Goal: Task Accomplishment & Management: Complete application form

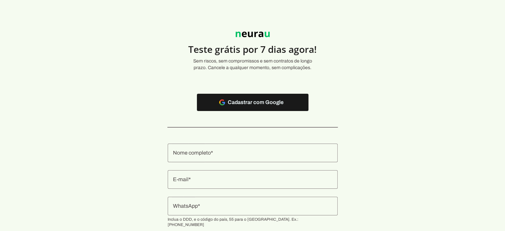
click at [210, 153] on input "Nome completo" at bounding box center [252, 153] width 159 height 8
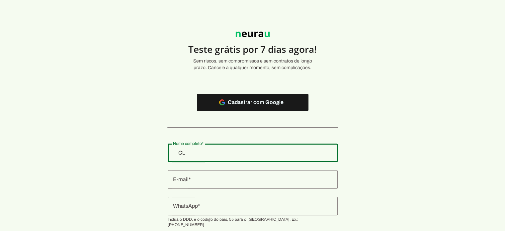
type input "C"
type input "IRMÃO [PERSON_NAME] SERVIÇOS MÉDICO LTDA"
type md-outlined-text-field "IRMÃO [PERSON_NAME] SERVIÇOS MÉDICO LTDA"
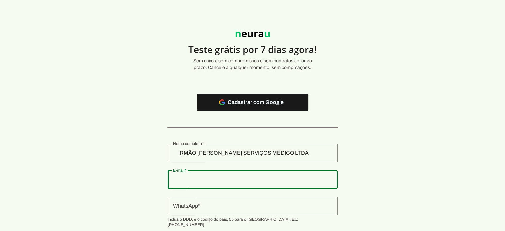
click at [203, 178] on input "E-mail" at bounding box center [252, 179] width 159 height 8
click at [227, 178] on input "E-mail" at bounding box center [252, 179] width 159 height 8
paste input "[EMAIL_ADDRESS][DOMAIN_NAME]"
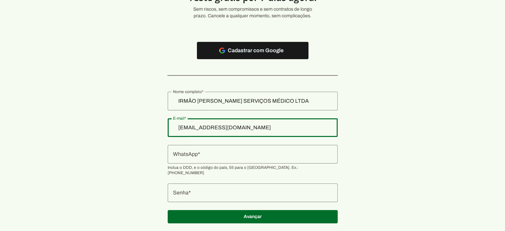
scroll to position [62, 0]
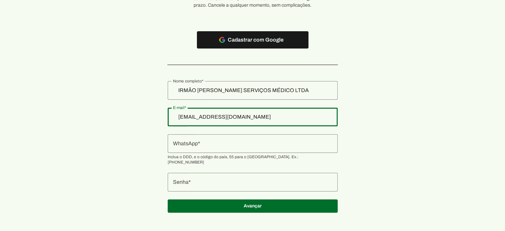
type input "[EMAIL_ADDRESS][DOMAIN_NAME]"
type md-outlined-text-field "[EMAIL_ADDRESS][DOMAIN_NAME]"
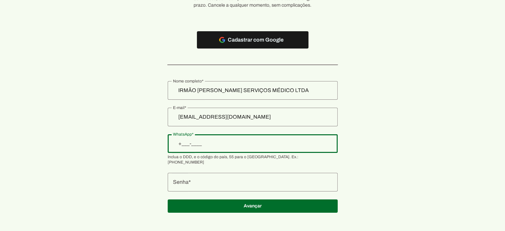
click at [193, 143] on input "WhatsApp" at bounding box center [252, 143] width 159 height 8
type input "+2__-____"
type input "[PHONE_NUMBER]"
type md-outlined-text-field "[PHONE_NUMBER]"
click at [201, 173] on div at bounding box center [253, 182] width 170 height 19
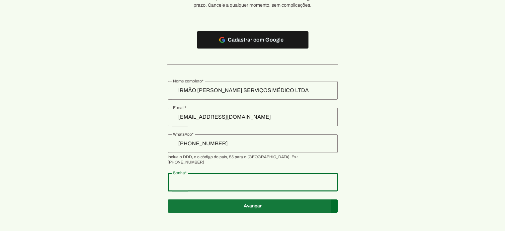
type md-outlined-text-field "PROSPERIDADE"
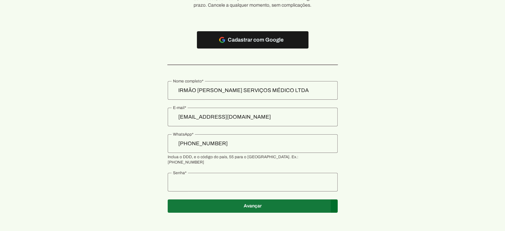
click at [232, 204] on span at bounding box center [253, 206] width 170 height 16
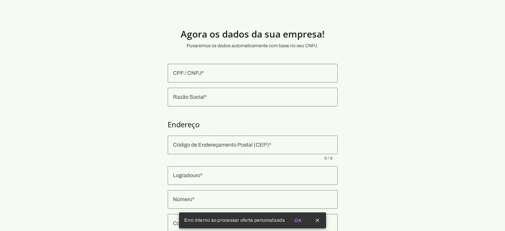
click at [195, 72] on input "CPF / CNPJ" at bounding box center [252, 73] width 159 height 8
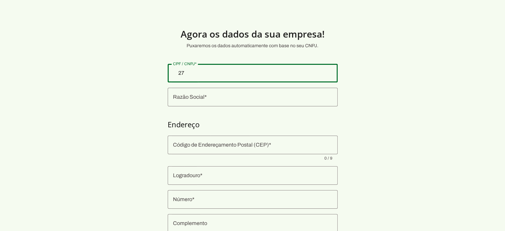
type input "2"
type input "27.233.017/0001-45"
type md-outlined-text-field "27.233.017/0001-45"
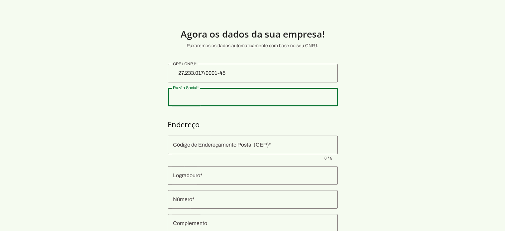
click at [190, 98] on input "Razão Social" at bounding box center [252, 97] width 159 height 8
type input "[PERSON_NAME] SERVICOS MEDICO LTDA"
type input "Avenida Prefeito [PERSON_NAME]"
type input "703"
type input "Sala 714/715 Pavmto7"
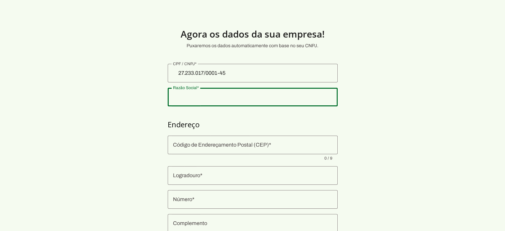
type input "Vila Mogilar"
type input "Mogi das Cruzes"
type input "SP"
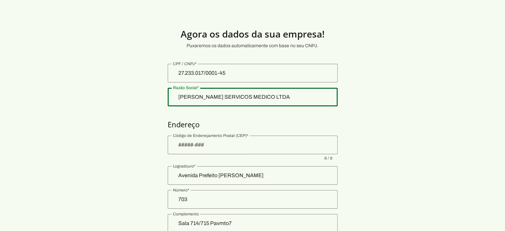
click at [181, 95] on input "[PERSON_NAME] SERVICOS MEDICO LTDA" at bounding box center [252, 97] width 159 height 8
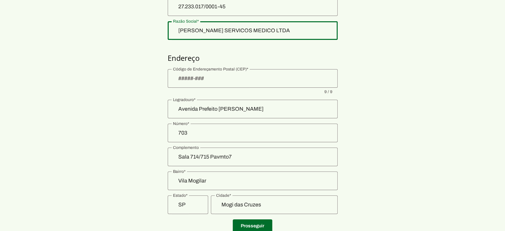
scroll to position [89, 0]
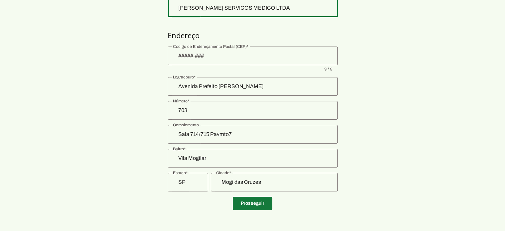
click at [250, 204] on span at bounding box center [252, 203] width 39 height 16
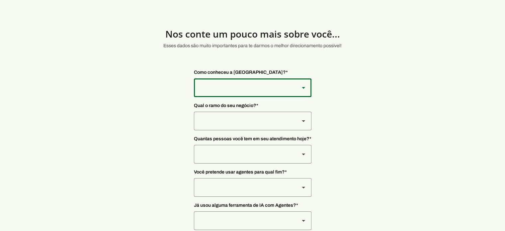
click at [210, 84] on div at bounding box center [244, 87] width 100 height 19
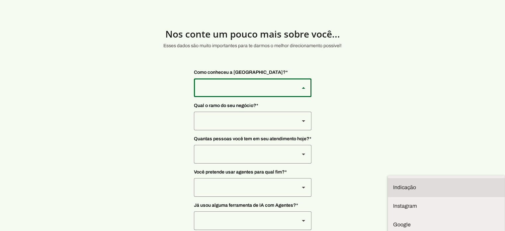
click at [0, 0] on slot "Indicação" at bounding box center [0, 0] width 0 height 0
type md-outlined-select "NW0Npec8Jvm64GSjAjvQ"
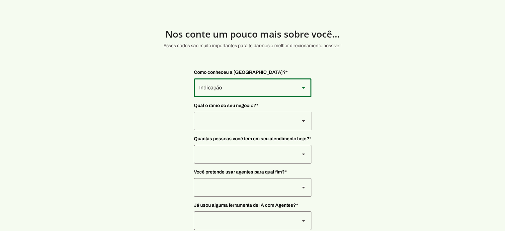
click at [302, 119] on slot at bounding box center [303, 121] width 8 height 8
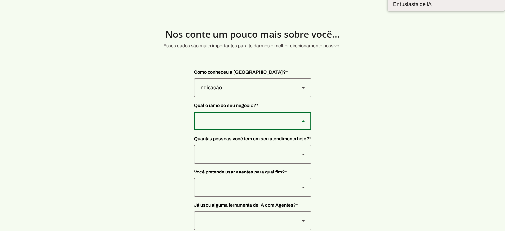
type md-outlined-select "qBJqoSCgnuqgxNhyRfhz"
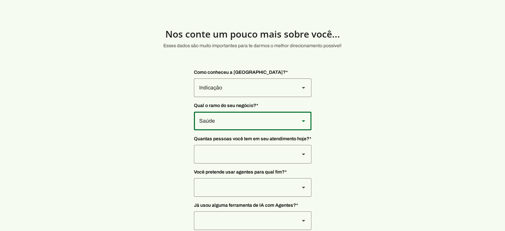
scroll to position [33, 0]
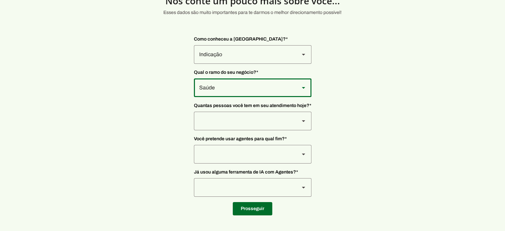
click at [249, 119] on div at bounding box center [244, 121] width 100 height 19
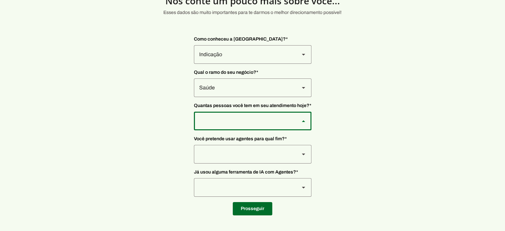
click at [0, 0] on slot "Mais de 50" at bounding box center [0, 0] width 0 height 0
type md-outlined-select "7dq5P0Lp8HJpi1TWB585"
click at [246, 152] on div at bounding box center [244, 154] width 100 height 19
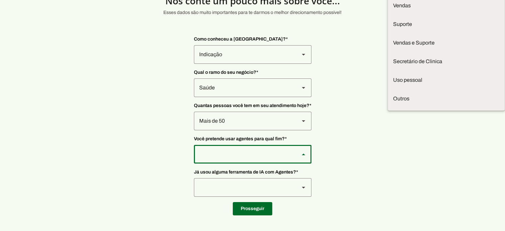
click at [246, 152] on div at bounding box center [244, 154] width 100 height 19
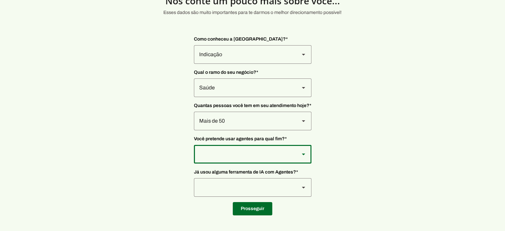
click at [247, 153] on div at bounding box center [244, 154] width 100 height 19
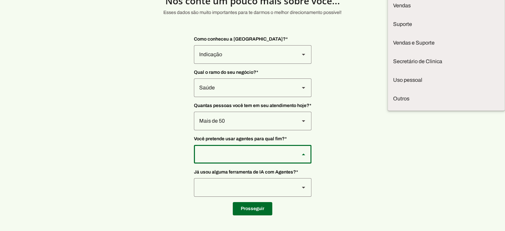
click at [372, 113] on section "Nos conte um pouco mais sobre você... Esses dados são muito importantes para te…" at bounding box center [252, 99] width 505 height 232
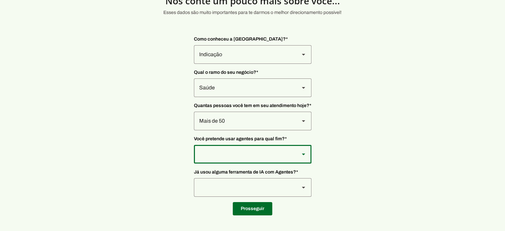
click at [272, 149] on div at bounding box center [244, 154] width 100 height 19
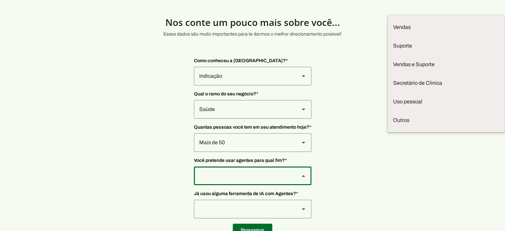
scroll to position [0, 0]
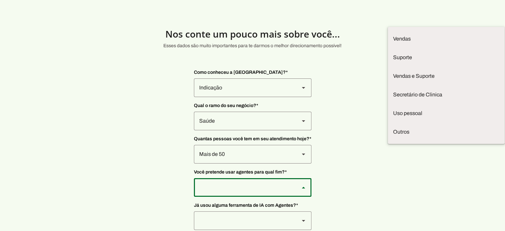
click at [356, 84] on section "Nos conte um pouco mais sobre você... Esses dados são muito importantes para te…" at bounding box center [252, 132] width 505 height 232
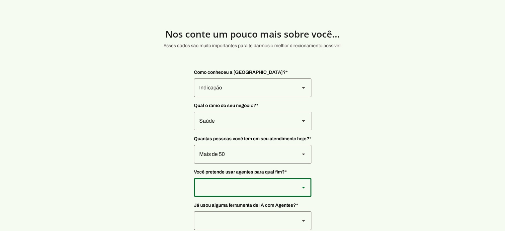
click at [356, 84] on section "Nos conte um pouco mais sobre você... Esses dados são muito importantes para te…" at bounding box center [252, 132] width 505 height 232
click at [269, 185] on div at bounding box center [244, 187] width 100 height 19
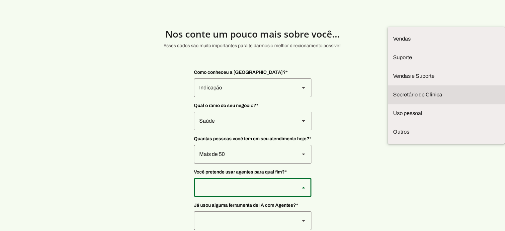
click at [393, 99] on slot at bounding box center [446, 95] width 106 height 8
type md-outlined-select "jhpZzhB7z5SzQnvZD2gM"
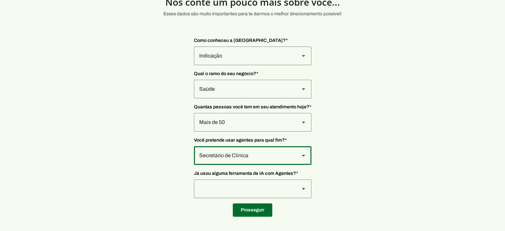
scroll to position [33, 0]
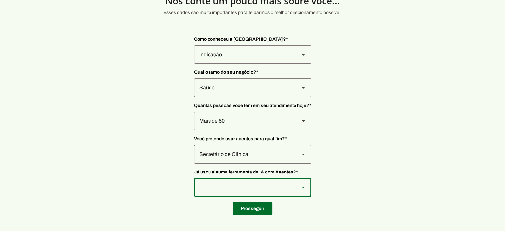
click at [232, 185] on div at bounding box center [244, 187] width 100 height 19
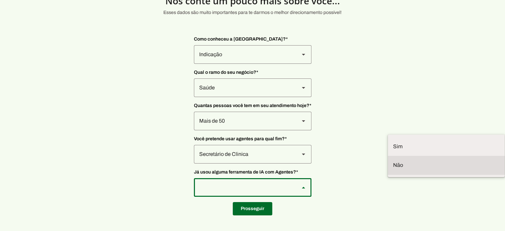
drag, startPoint x: 223, startPoint y: 170, endPoint x: 230, endPoint y: 171, distance: 7.1
click at [393, 169] on slot at bounding box center [446, 165] width 106 height 8
type md-outlined-select "YJTivUP5LYteilvK0BaA"
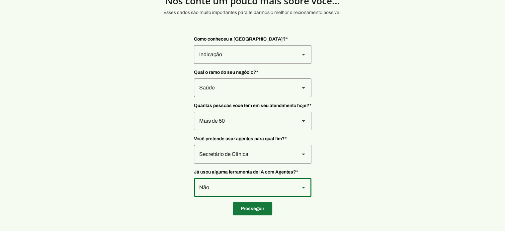
click at [255, 209] on span at bounding box center [252, 208] width 39 height 16
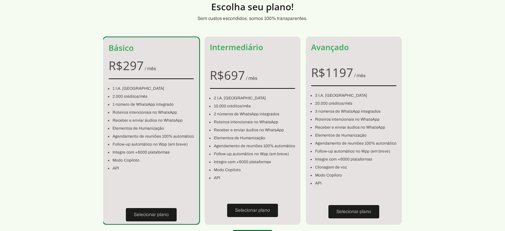
scroll to position [27, 0]
drag, startPoint x: 33, startPoint y: 132, endPoint x: 450, endPoint y: 171, distance: 419.7
click at [450, 171] on section "Escolha seu plano! Sem custos escondidos, somos 100% transparentes. Básico R$ 2…" at bounding box center [252, 119] width 505 height 260
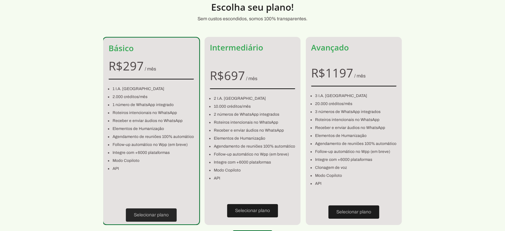
click at [156, 214] on span at bounding box center [151, 215] width 51 height 16
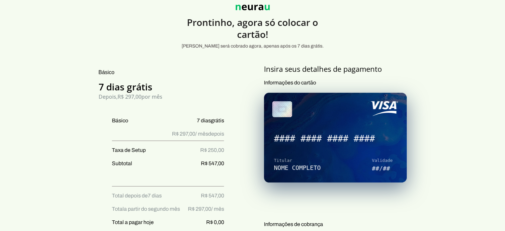
type input "Avenida Prefeito [PERSON_NAME]"
type input "703"
type input "Sala 714/715 Pavmto7"
type input "Vila Mogilar"
type input "Mogi das Cruzes"
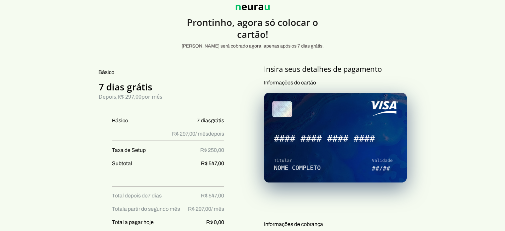
type input "SP"
type input "[PHONE_NUMBER]"
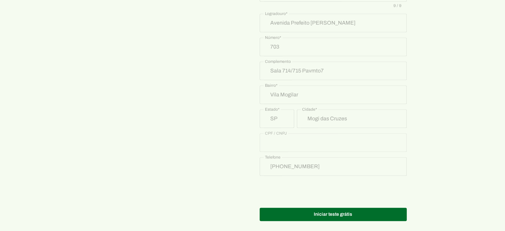
scroll to position [346, 0]
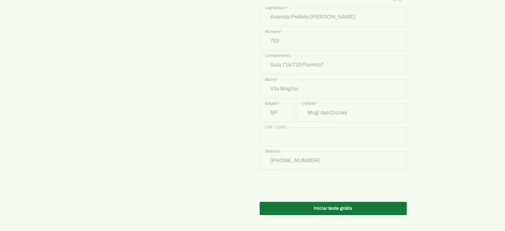
click at [290, 207] on span at bounding box center [333, 208] width 147 height 16
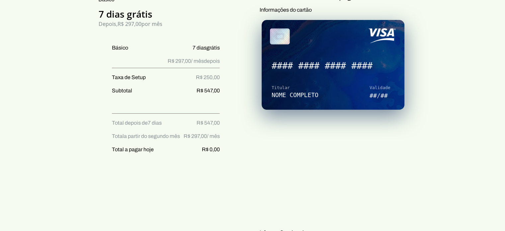
scroll to position [66, 0]
